Goal: Task Accomplishment & Management: Use online tool/utility

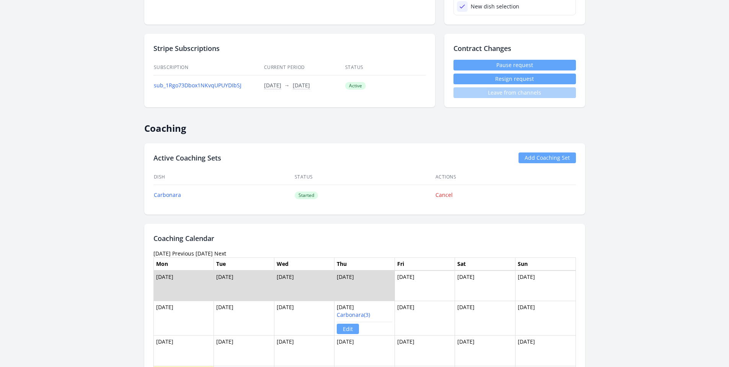
scroll to position [255, 0]
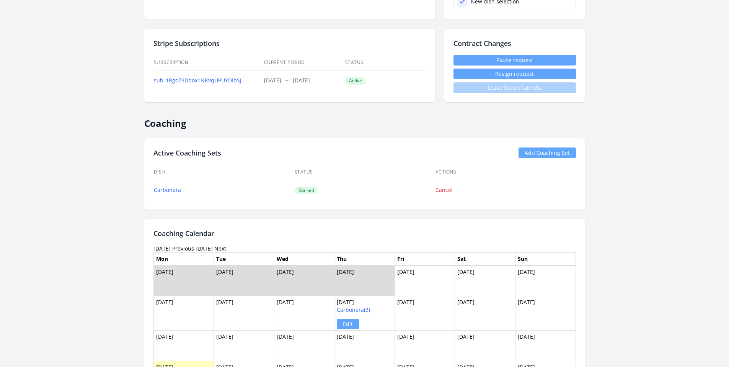
click at [193, 249] on link "Previous" at bounding box center [183, 247] width 22 height 7
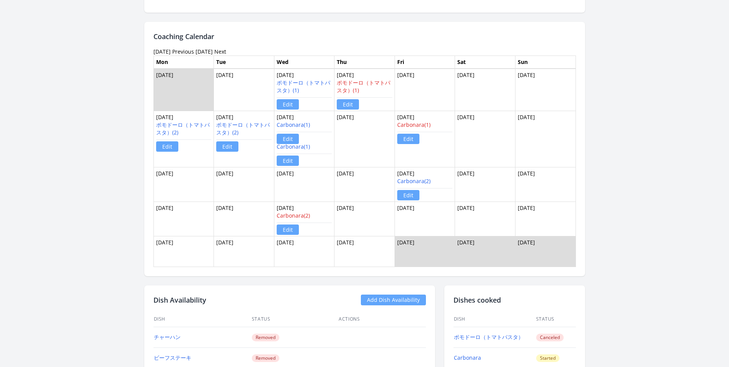
scroll to position [491, 0]
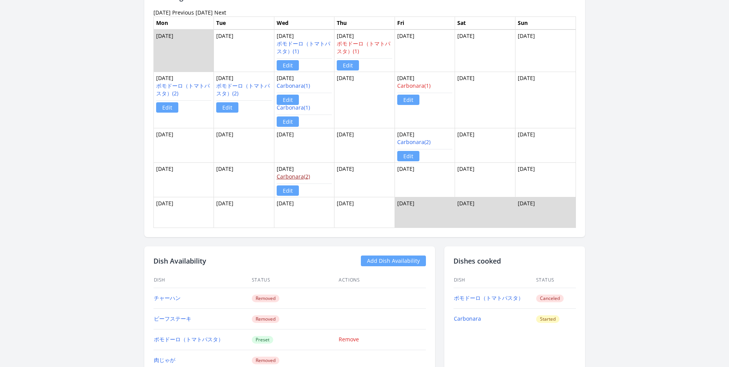
click at [302, 176] on link "Carbonara(2)" at bounding box center [293, 176] width 33 height 7
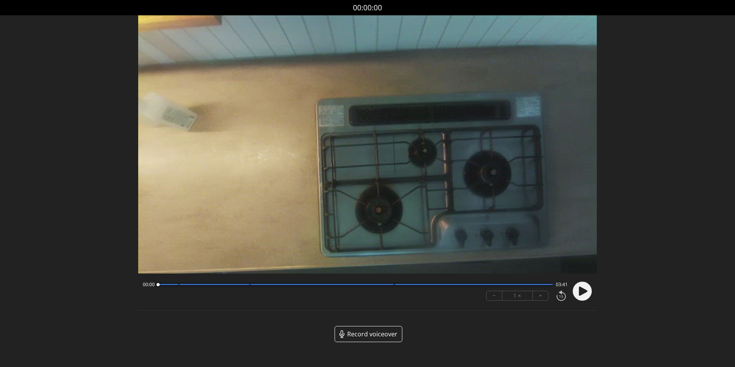
click at [580, 289] on icon at bounding box center [583, 290] width 8 height 9
click at [580, 289] on icon at bounding box center [580, 291] width 2 height 8
click at [373, 331] on span "Record voiceover" at bounding box center [372, 333] width 50 height 9
click at [587, 288] on circle at bounding box center [581, 290] width 19 height 19
click at [587, 289] on circle at bounding box center [581, 290] width 19 height 19
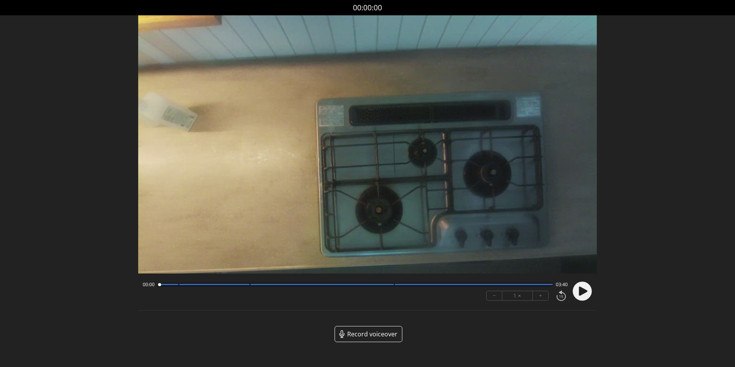
click at [590, 290] on circle at bounding box center [581, 290] width 19 height 19
click at [585, 290] on circle at bounding box center [581, 290] width 19 height 19
click at [586, 296] on circle at bounding box center [581, 290] width 19 height 19
click at [580, 295] on circle at bounding box center [581, 290] width 19 height 19
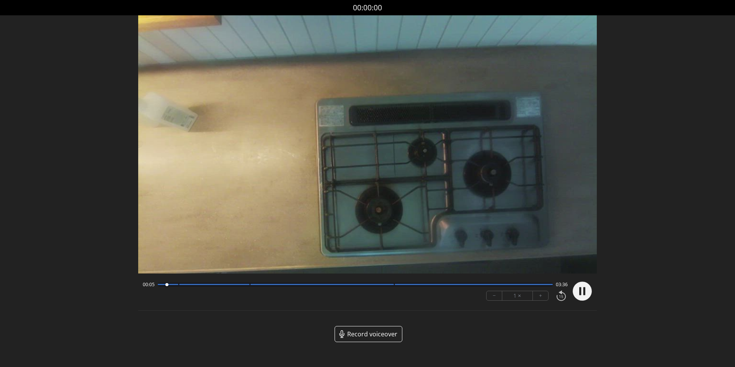
click at [580, 295] on circle at bounding box center [581, 290] width 19 height 19
click at [588, 290] on circle at bounding box center [581, 290] width 19 height 19
click at [72, 201] on div "Discard Recording? You will not be able to recover this once discarded. Cancel …" at bounding box center [367, 177] width 735 height 354
click at [581, 299] on circle at bounding box center [581, 290] width 19 height 19
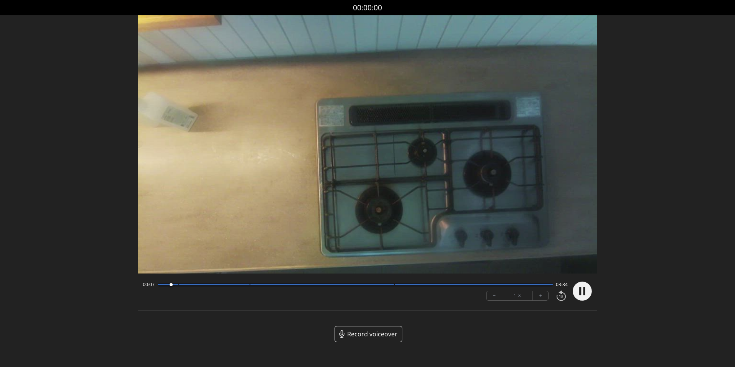
click at [583, 297] on circle at bounding box center [581, 290] width 19 height 19
click at [585, 295] on circle at bounding box center [581, 290] width 19 height 19
click at [584, 295] on circle at bounding box center [581, 290] width 19 height 19
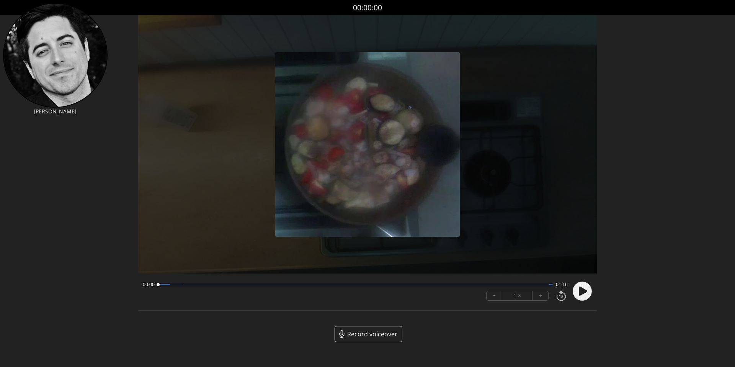
click at [580, 293] on icon at bounding box center [583, 290] width 8 height 9
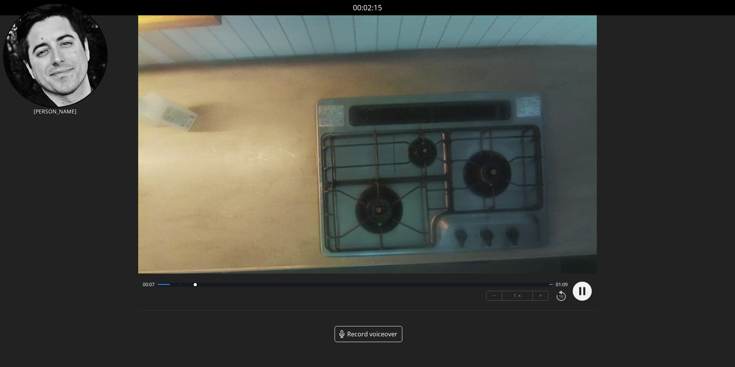
click at [581, 297] on circle at bounding box center [581, 290] width 19 height 19
drag, startPoint x: 600, startPoint y: 284, endPoint x: 595, endPoint y: 288, distance: 6.8
click at [599, 285] on div "Discard Recording? You will not be able to recover this once discarded. Cancel …" at bounding box center [367, 177] width 735 height 354
click at [583, 292] on icon at bounding box center [583, 290] width 8 height 9
click at [583, 292] on icon at bounding box center [584, 291] width 2 height 8
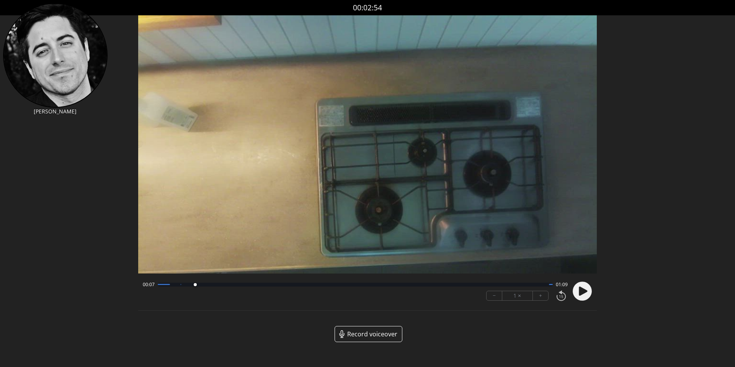
click at [584, 291] on icon at bounding box center [583, 290] width 8 height 9
click at [584, 291] on icon at bounding box center [584, 291] width 2 height 8
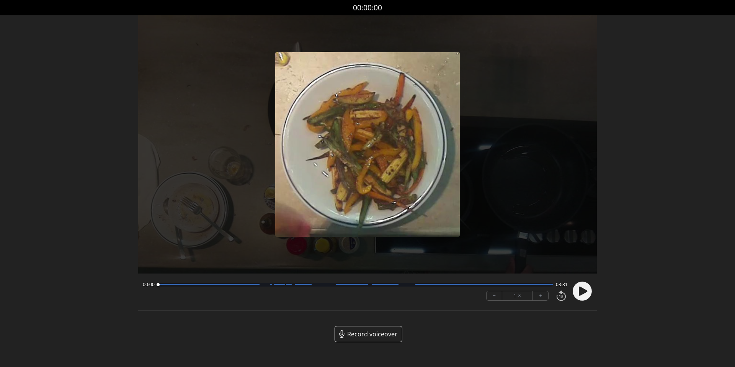
click at [593, 289] on div "00:00 03:31 − 1 × +" at bounding box center [367, 292] width 458 height 28
click at [574, 297] on icon at bounding box center [582, 291] width 20 height 20
click at [579, 295] on circle at bounding box center [581, 290] width 19 height 19
click at [587, 298] on circle at bounding box center [581, 290] width 19 height 19
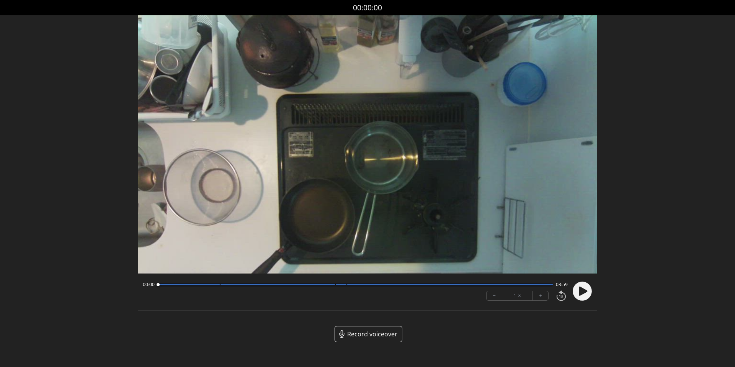
click at [579, 288] on icon at bounding box center [582, 291] width 20 height 20
click at [579, 289] on icon at bounding box center [583, 290] width 8 height 9
click at [618, 323] on div "Discard Recording? You will not be able to recover this once discarded. Cancel …" at bounding box center [367, 177] width 735 height 354
click at [583, 291] on icon at bounding box center [584, 291] width 2 height 8
click at [588, 286] on circle at bounding box center [581, 290] width 19 height 19
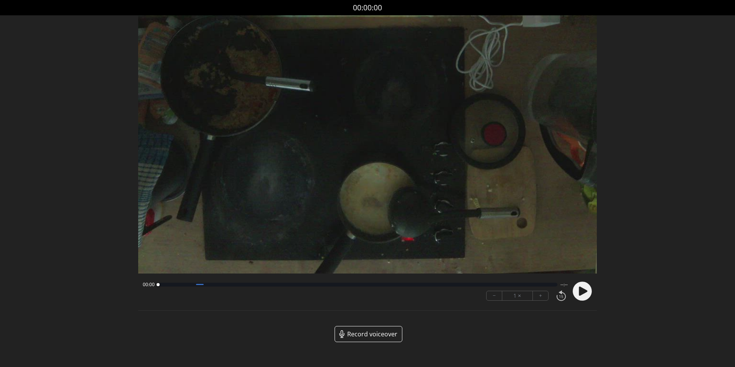
click at [585, 294] on circle at bounding box center [581, 290] width 19 height 19
click at [584, 291] on icon at bounding box center [583, 290] width 8 height 9
click at [582, 293] on circle at bounding box center [581, 290] width 19 height 19
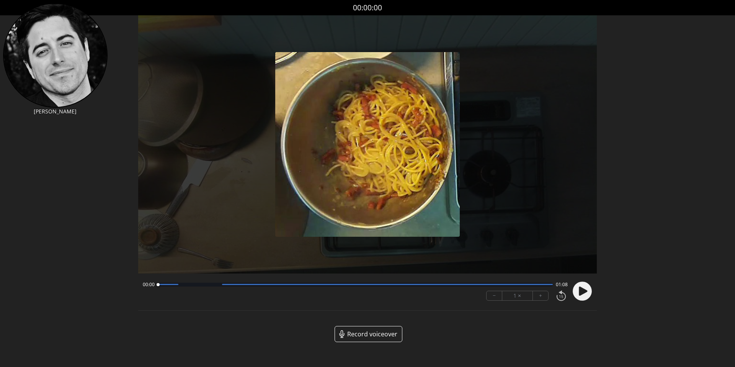
click at [581, 288] on icon at bounding box center [583, 290] width 8 height 9
click at [582, 290] on icon at bounding box center [583, 290] width 8 height 9
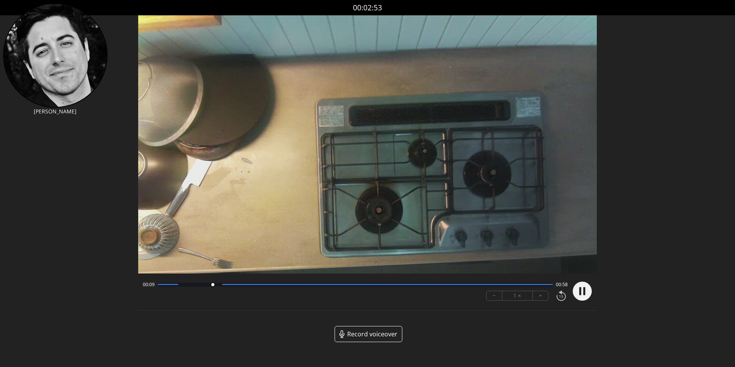
click at [582, 290] on circle at bounding box center [581, 290] width 19 height 19
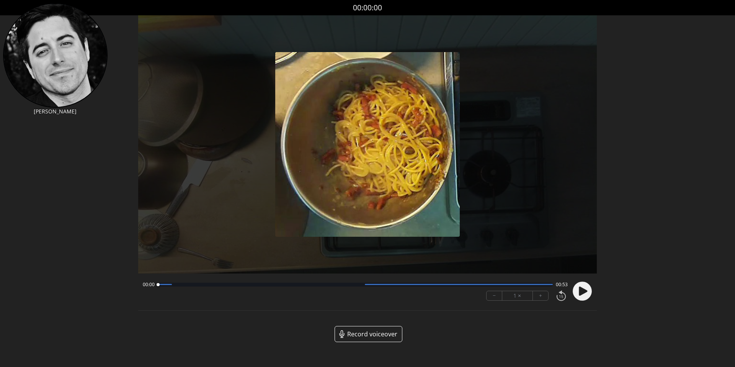
click at [587, 289] on circle at bounding box center [581, 290] width 19 height 19
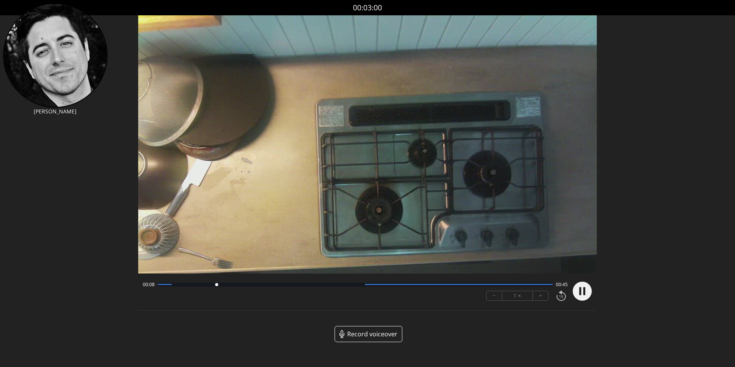
click at [582, 294] on circle at bounding box center [581, 290] width 19 height 19
